Goal: Information Seeking & Learning: Find specific page/section

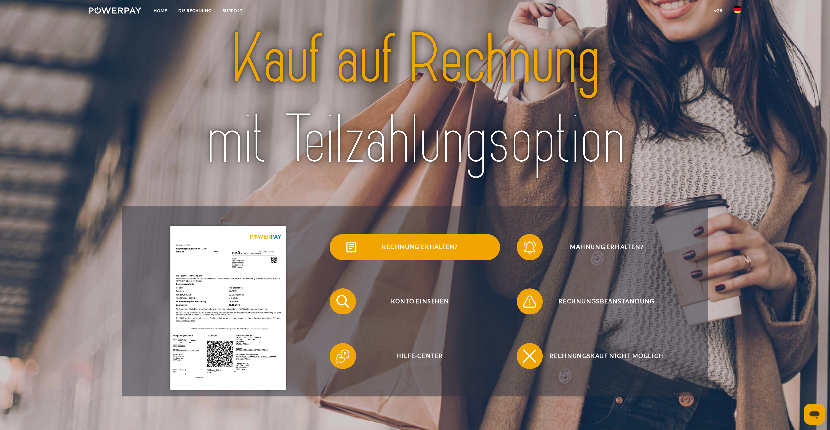
scroll to position [33, 0]
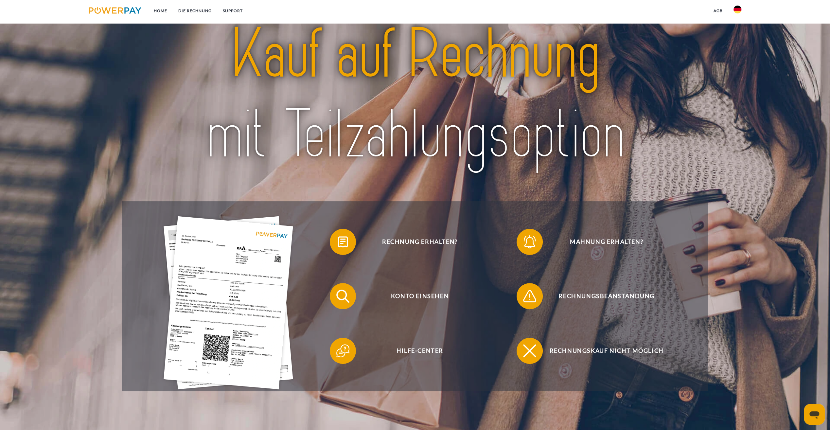
click at [735, 9] on img at bounding box center [737, 10] width 8 height 8
click at [738, 65] on img at bounding box center [737, 64] width 8 height 8
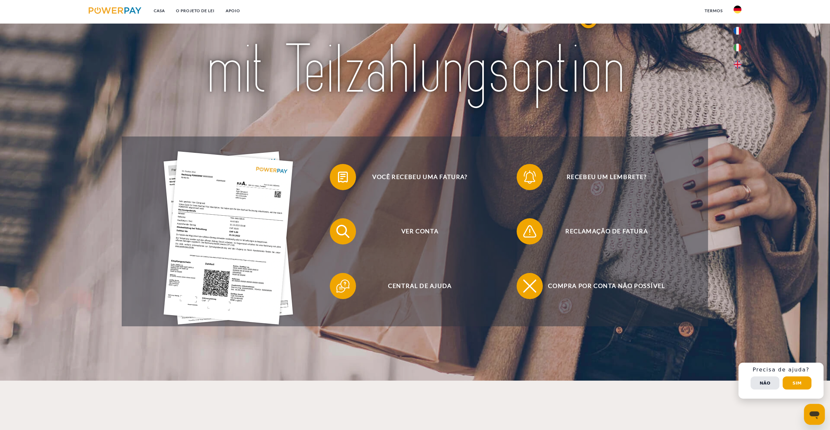
scroll to position [98, 0]
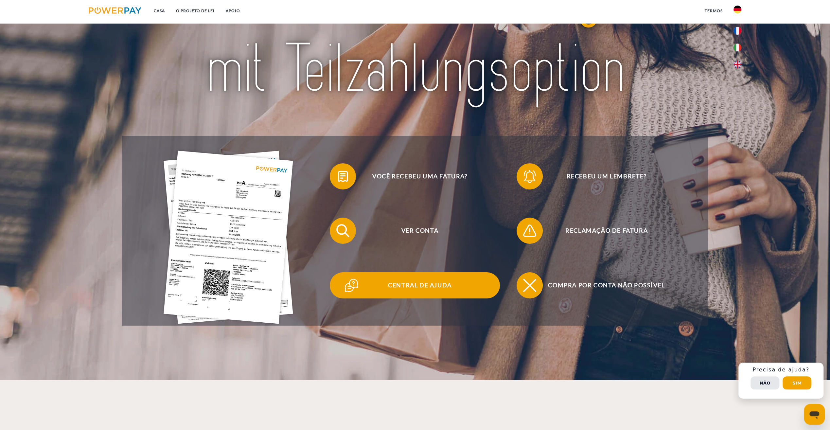
click at [445, 283] on span "Central de Ajuda" at bounding box center [419, 285] width 160 height 26
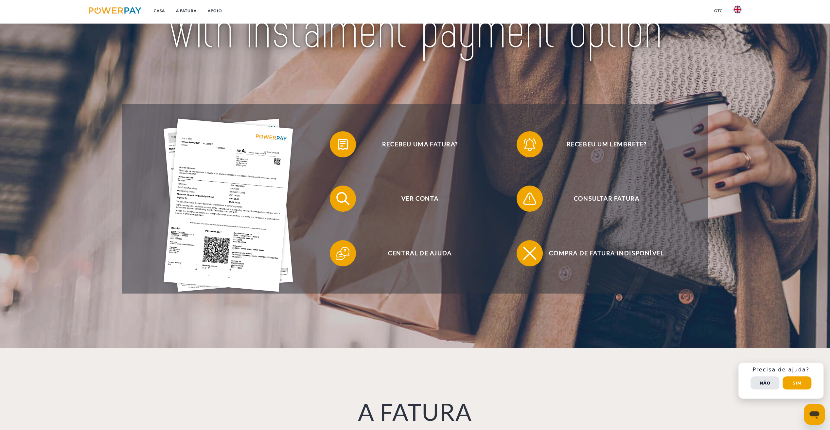
scroll to position [131, 0]
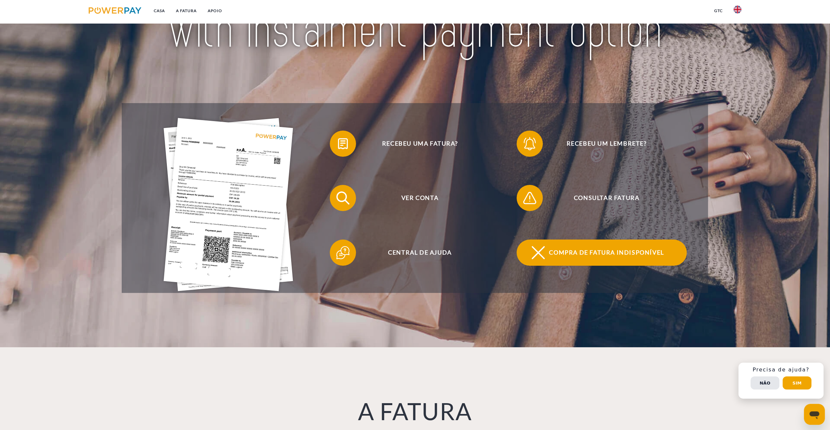
click at [572, 252] on span "Compra de fatura indisponível" at bounding box center [606, 252] width 160 height 26
